Goal: Information Seeking & Learning: Learn about a topic

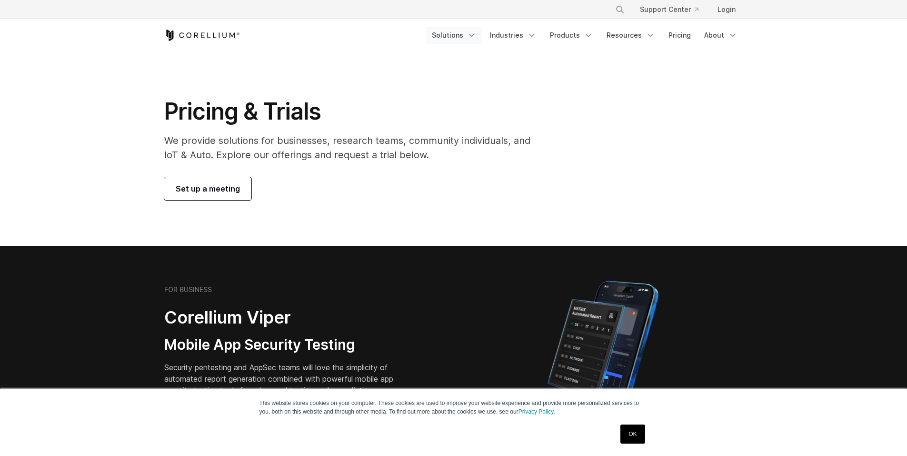
click at [477, 36] on icon "Navigation Menu" at bounding box center [472, 35] width 10 height 10
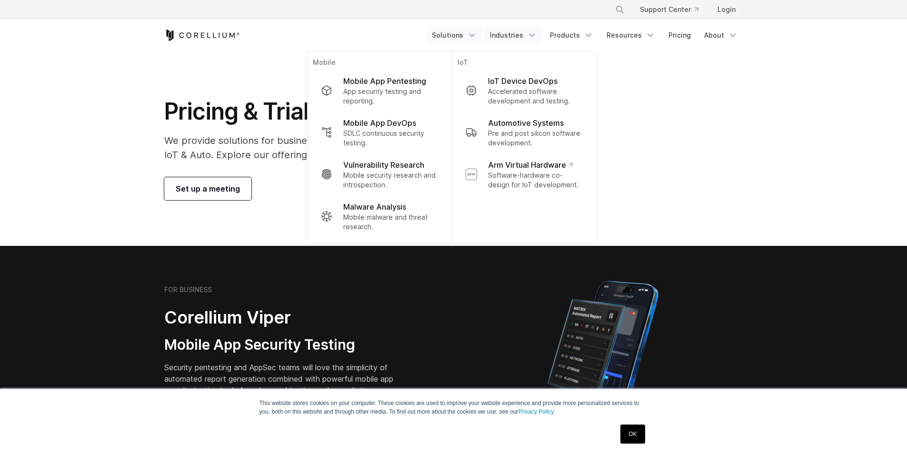
click at [510, 31] on link "Industries" at bounding box center [513, 35] width 58 height 17
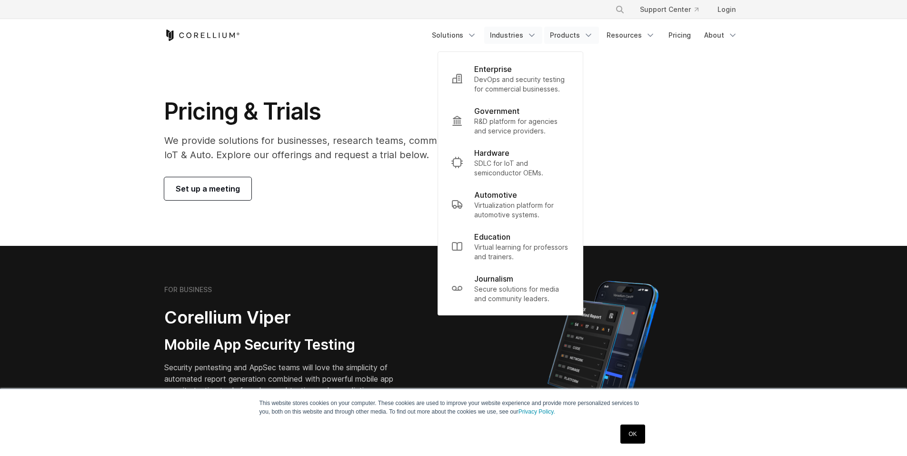
click at [585, 30] on link "Products" at bounding box center [571, 35] width 55 height 17
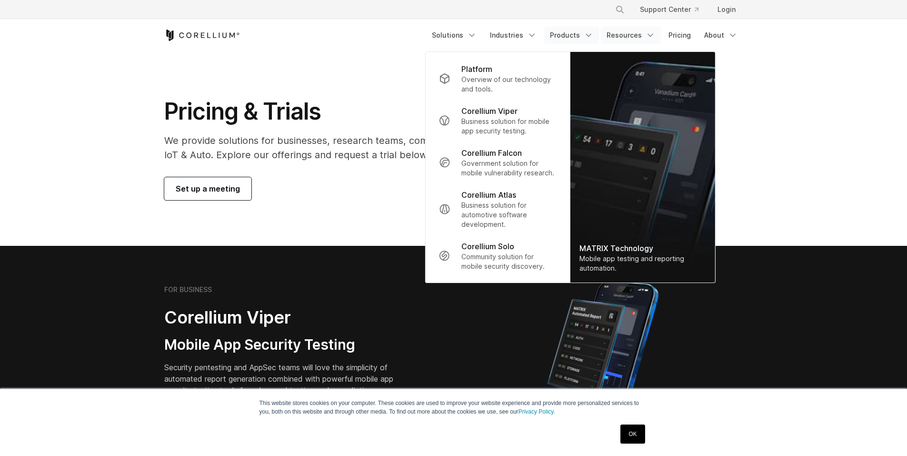
click at [640, 36] on link "Resources" at bounding box center [631, 35] width 60 height 17
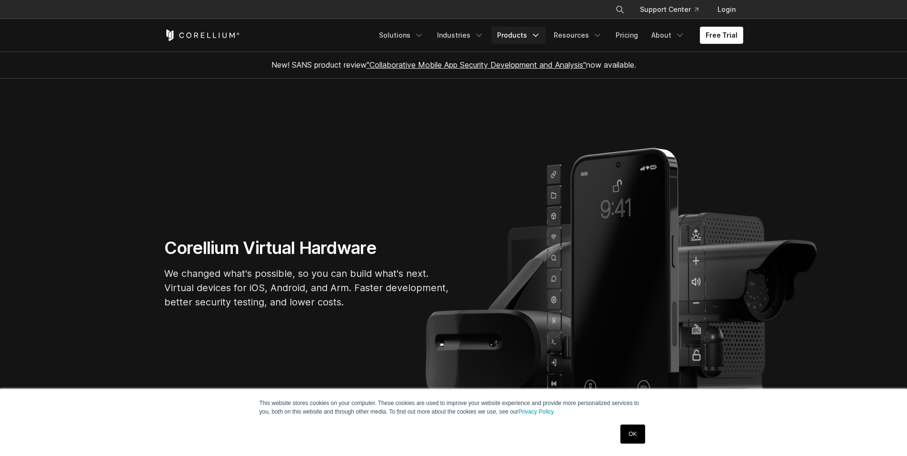
click at [512, 35] on link "Products" at bounding box center [519, 35] width 55 height 17
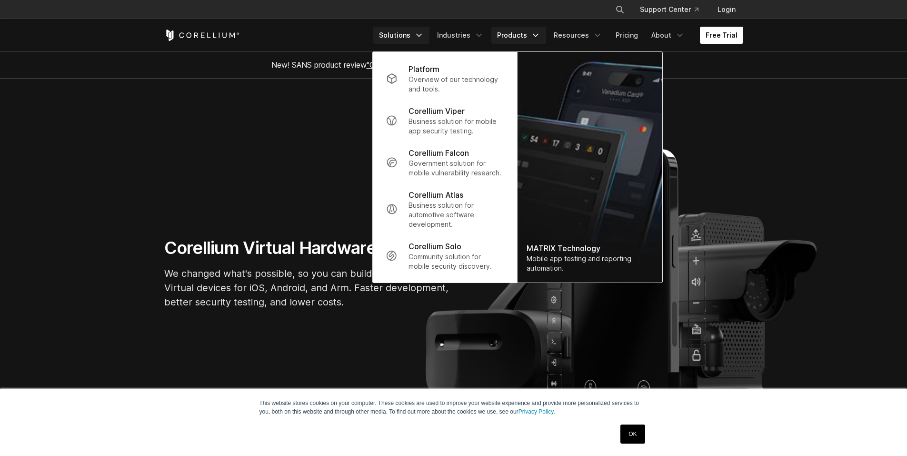
click at [395, 34] on link "Solutions" at bounding box center [401, 35] width 56 height 17
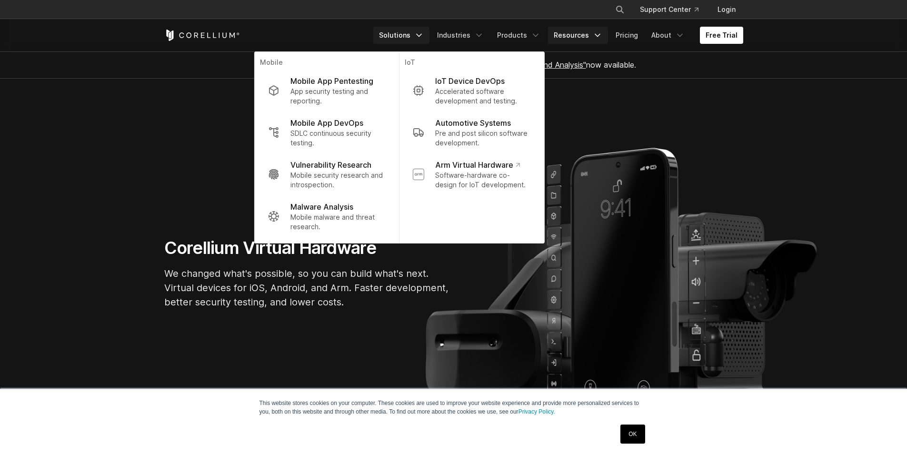
click at [584, 37] on link "Resources" at bounding box center [578, 35] width 60 height 17
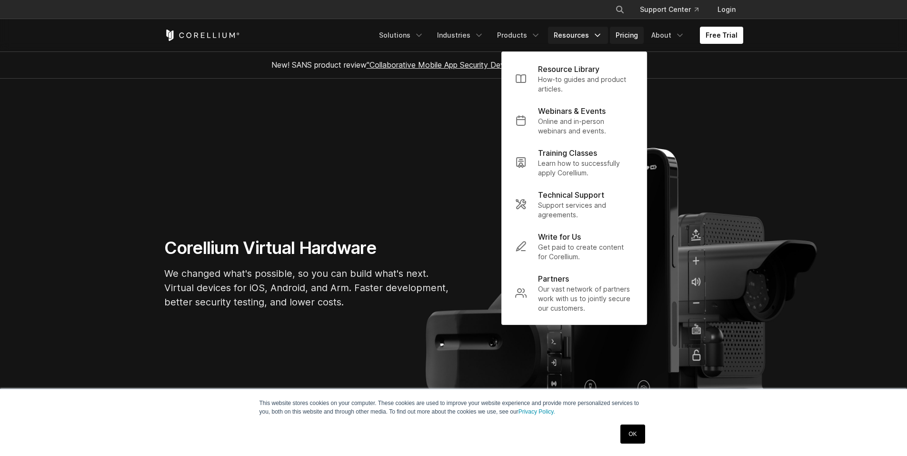
click at [634, 28] on link "Pricing" at bounding box center [627, 35] width 34 height 17
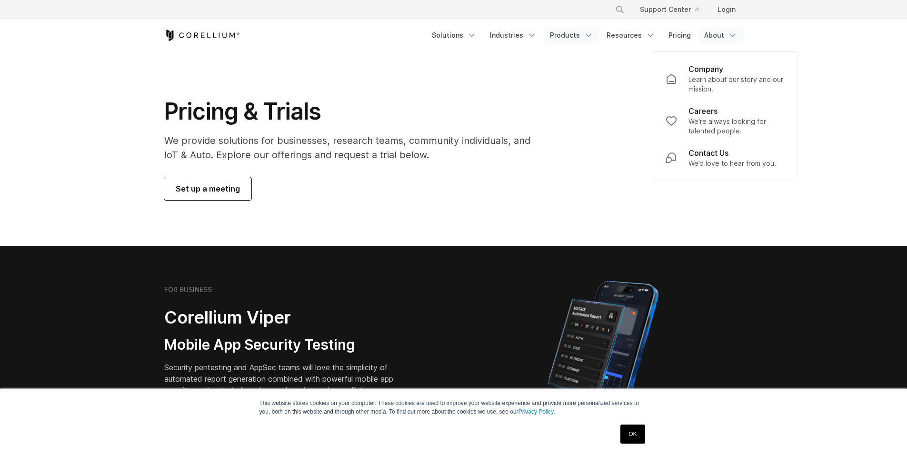
click at [579, 39] on link "Products" at bounding box center [571, 35] width 55 height 17
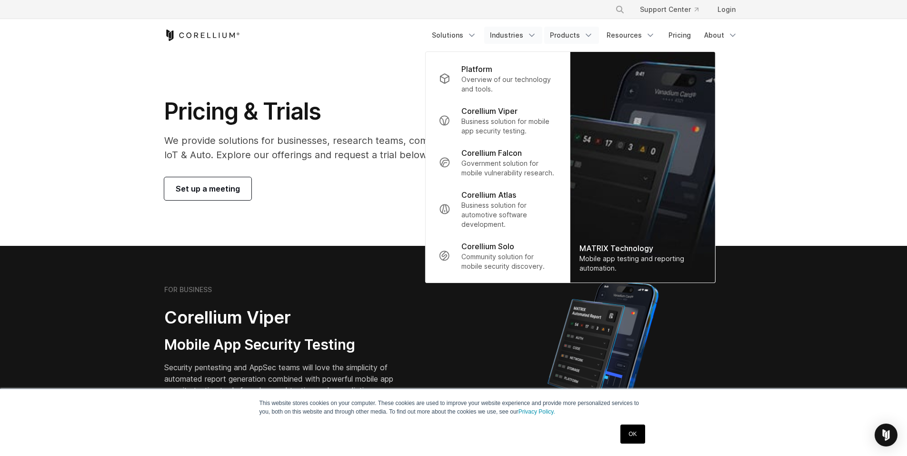
click at [508, 36] on link "Industries" at bounding box center [513, 35] width 58 height 17
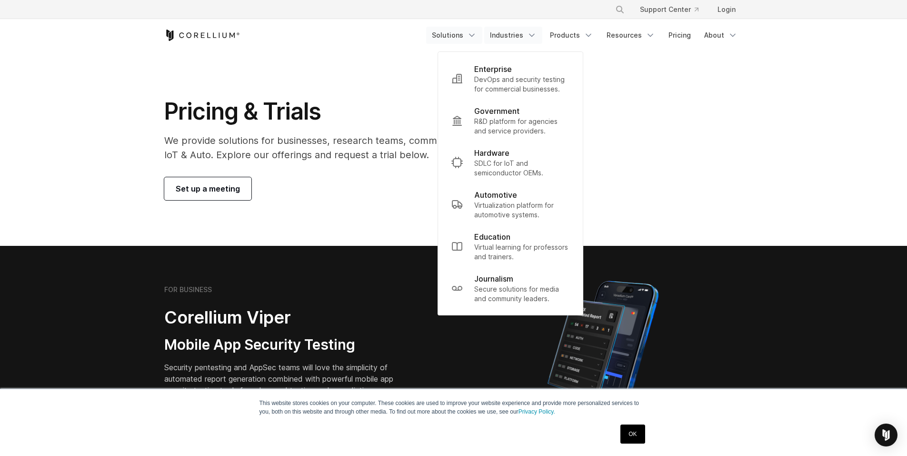
click at [464, 37] on link "Solutions" at bounding box center [454, 35] width 56 height 17
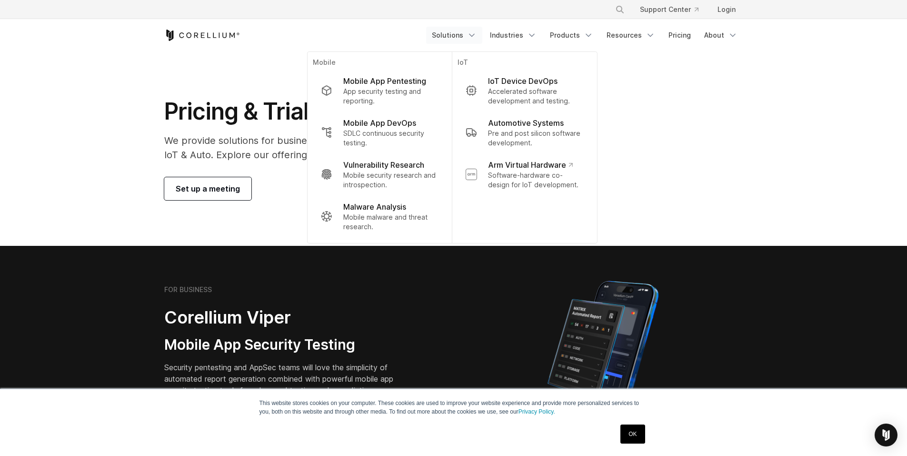
click at [139, 139] on section "Pricing & Trials We provide solutions for businesses, research teams, community…" at bounding box center [453, 148] width 907 height 194
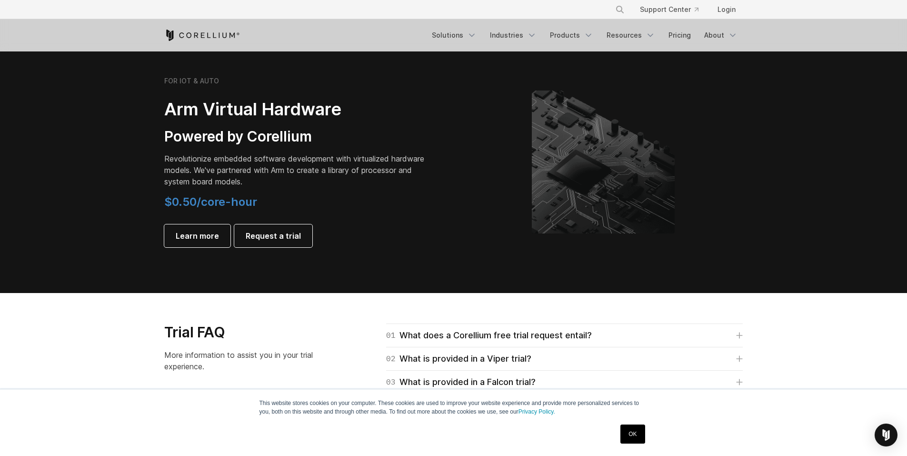
scroll to position [1238, 0]
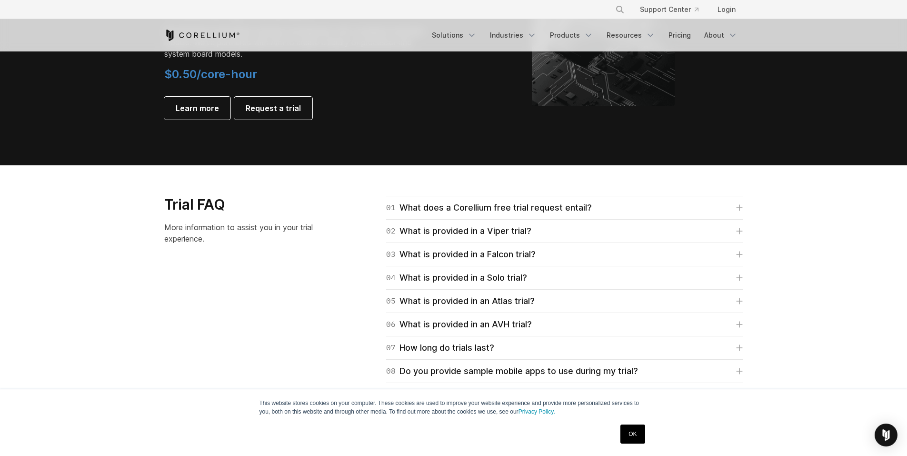
click at [630, 429] on link "OK" at bounding box center [633, 433] width 24 height 19
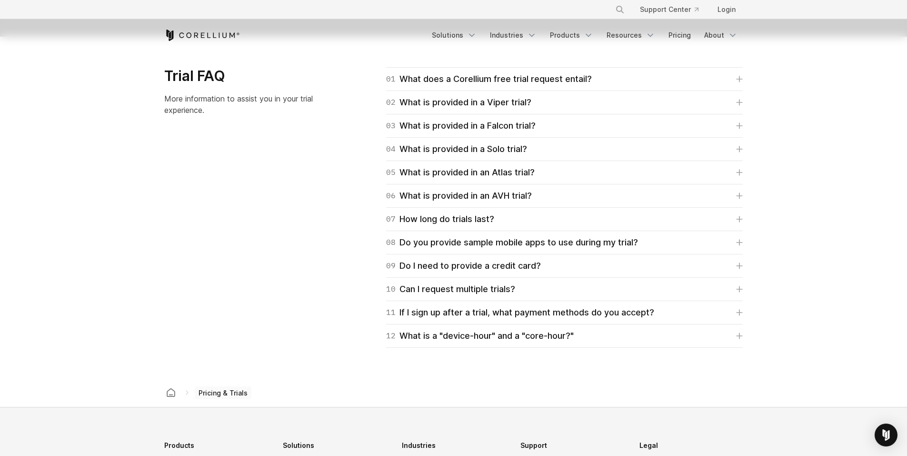
scroll to position [1572, 0]
